Goal: Task Accomplishment & Management: Use online tool/utility

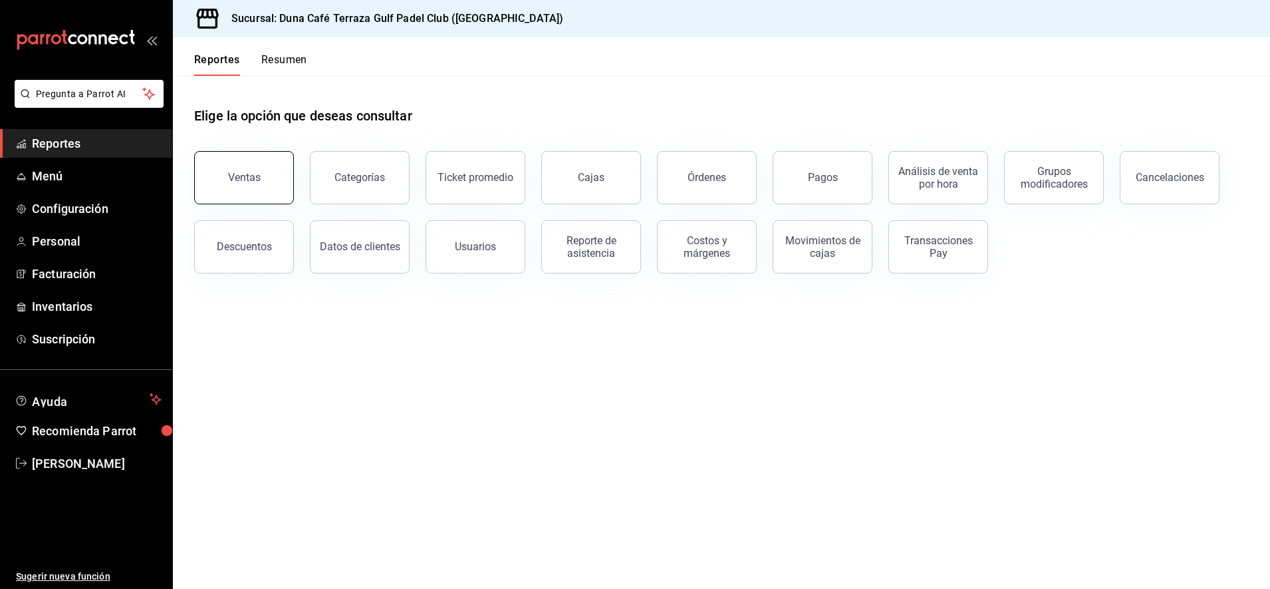
click at [275, 174] on button "Ventas" at bounding box center [244, 177] width 100 height 53
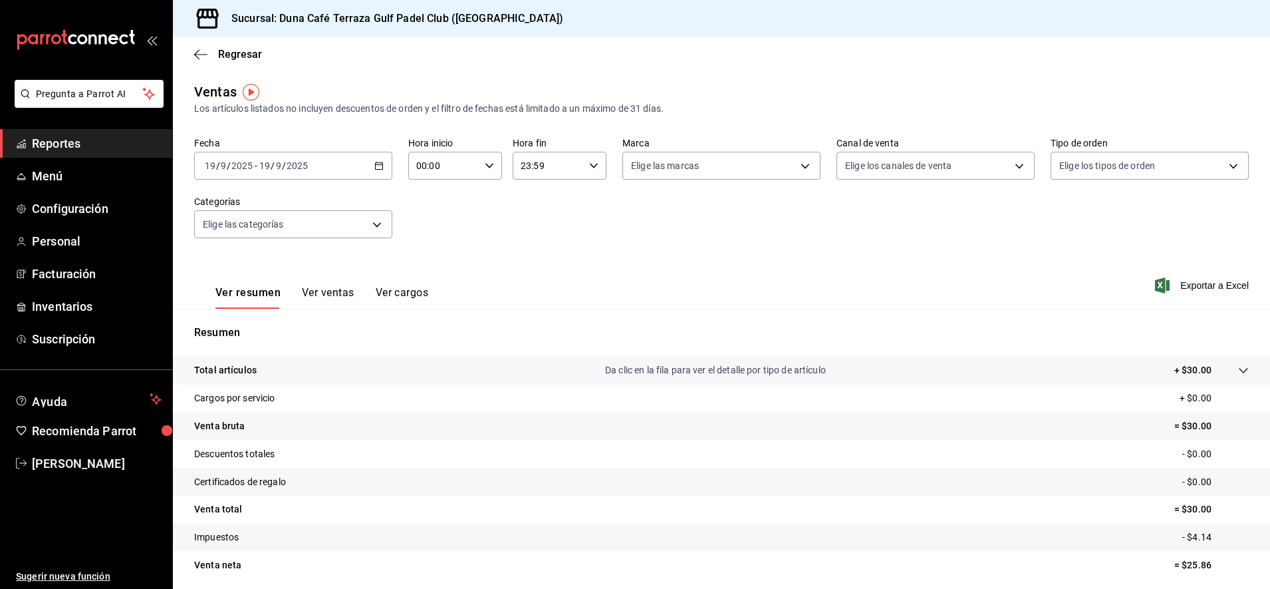
click at [376, 167] on icon "button" at bounding box center [378, 165] width 9 height 9
click at [218, 237] on span "Ayer" at bounding box center [256, 236] width 103 height 14
click at [325, 290] on button "Ver ventas" at bounding box center [328, 297] width 53 height 23
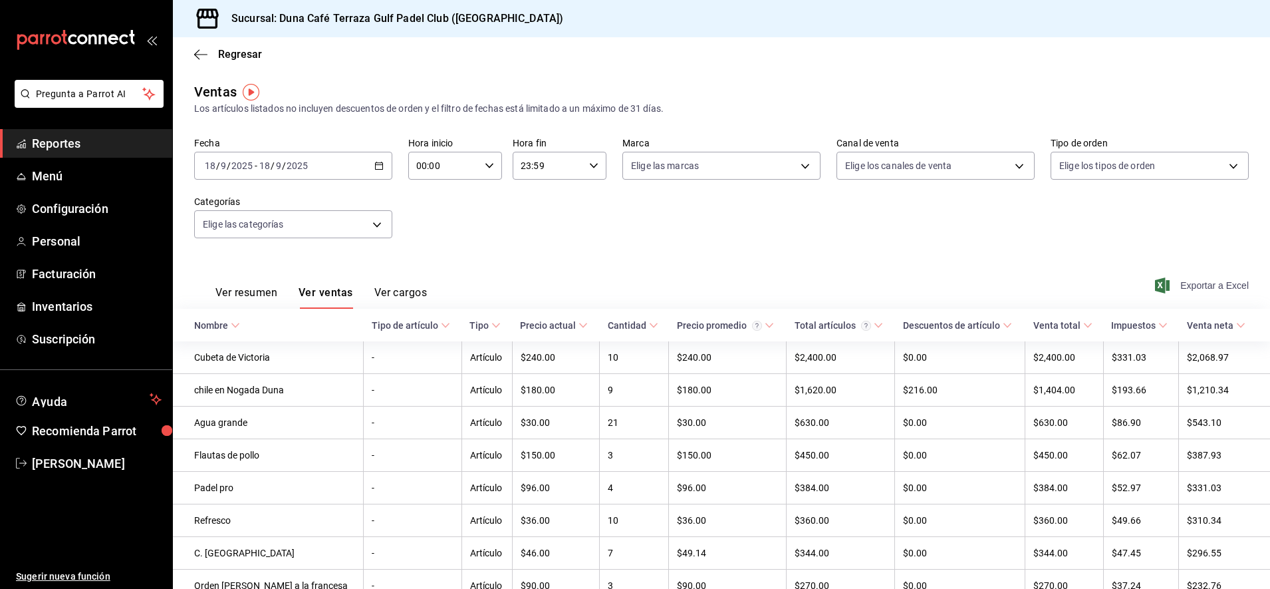
click at [1189, 286] on span "Exportar a Excel" at bounding box center [1203, 285] width 91 height 16
